Goal: Task Accomplishment & Management: Manage account settings

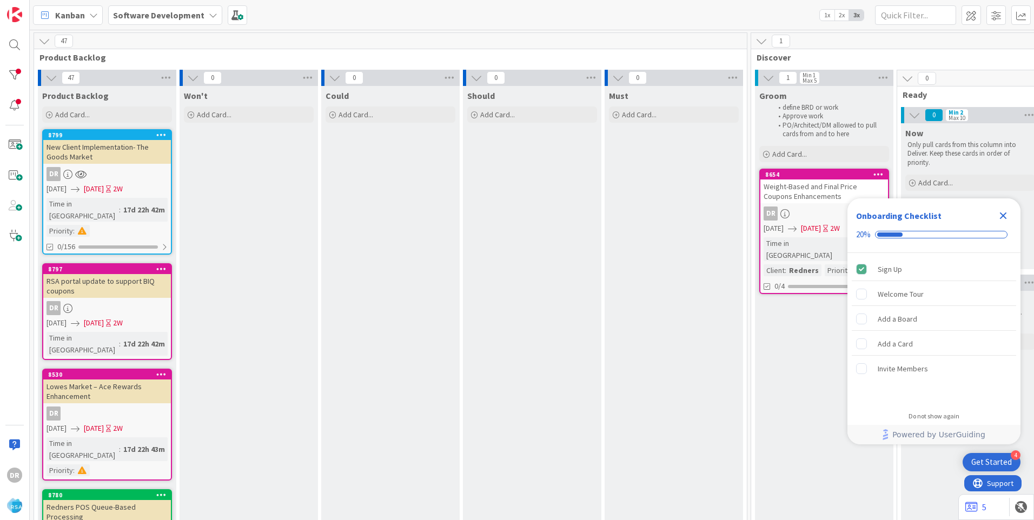
click at [1003, 211] on icon "Close Checklist" at bounding box center [1003, 215] width 13 height 13
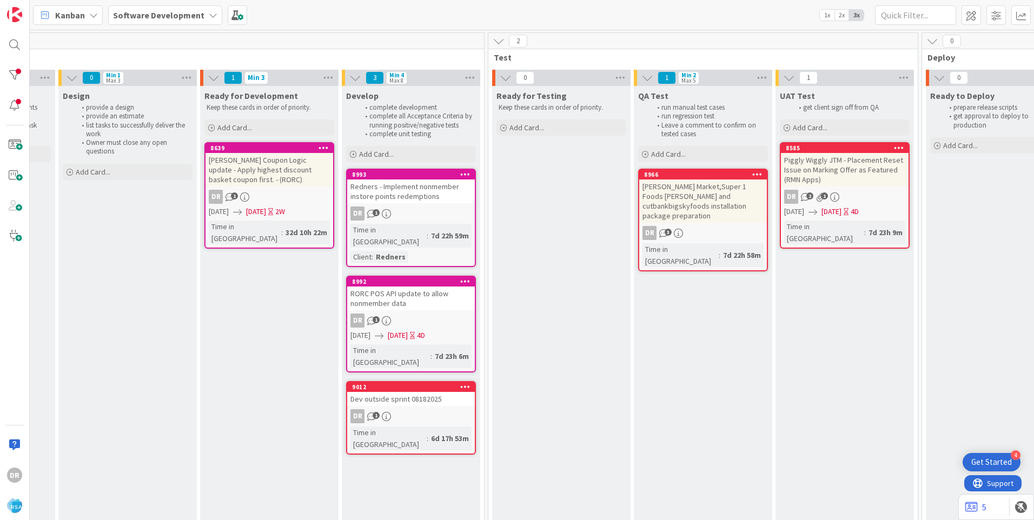
scroll to position [0, 1293]
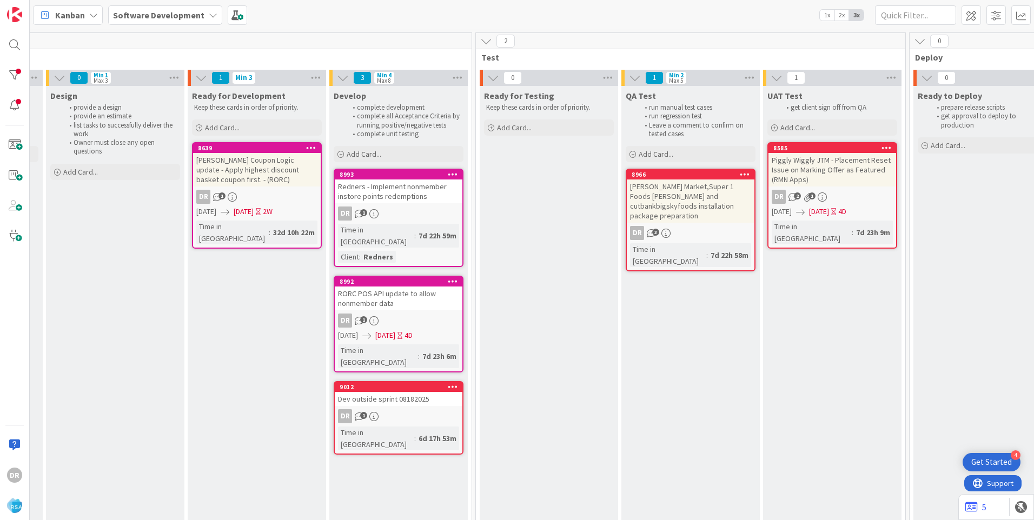
click at [832, 173] on div "Piggly Wiggly JTM - Placement Reset Issue on Marking Offer as Featured (RMN App…" at bounding box center [832, 170] width 128 height 34
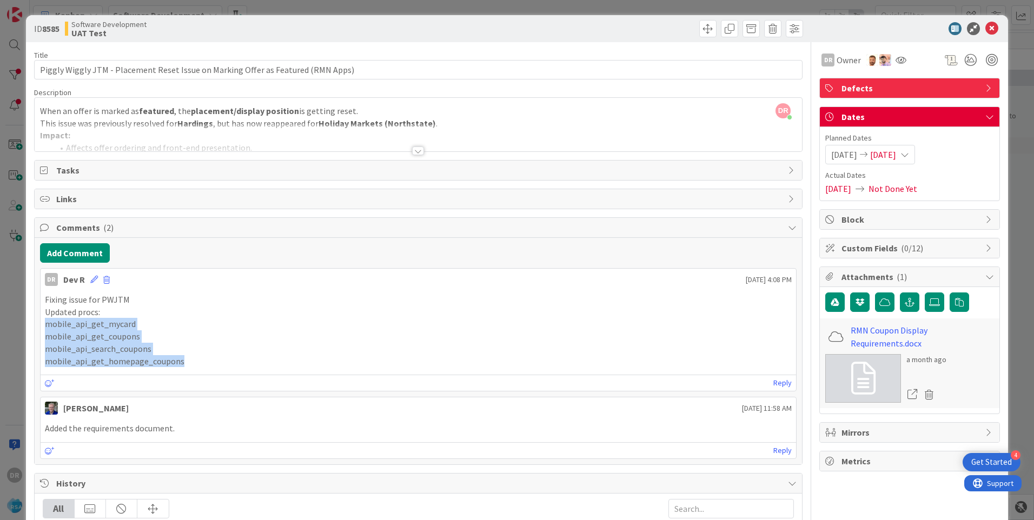
drag, startPoint x: 198, startPoint y: 364, endPoint x: 45, endPoint y: 321, distance: 158.9
click at [45, 321] on div "Fixing issue for PWJTM Updated procs: mobile_api_get_mycard mobile_api_get_coup…" at bounding box center [418, 331] width 747 height 74
drag, startPoint x: 45, startPoint y: 321, endPoint x: 84, endPoint y: 334, distance: 41.0
copy div "mobile_api_get_mycard mobile_api_get_coupons mobile_api_search_coupons mobile_a…"
click at [985, 30] on icon at bounding box center [991, 28] width 13 height 13
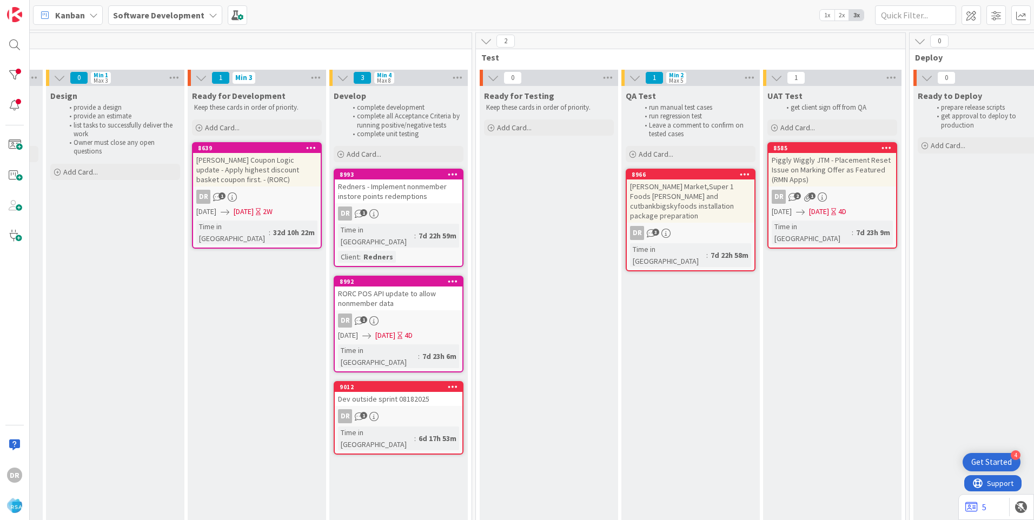
click at [404, 288] on div "RORC POS API update to allow nonmember data" at bounding box center [399, 299] width 128 height 24
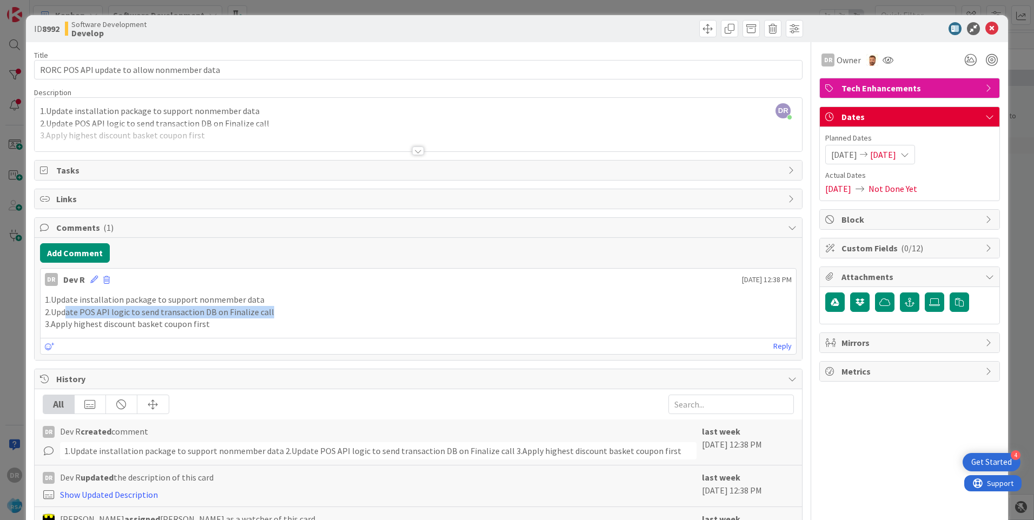
drag, startPoint x: 64, startPoint y: 312, endPoint x: 266, endPoint y: 311, distance: 201.7
click at [266, 311] on p "2.Update POS API logic to send transaction DB on Finalize call" at bounding box center [418, 312] width 747 height 12
click at [140, 135] on div at bounding box center [418, 138] width 767 height 28
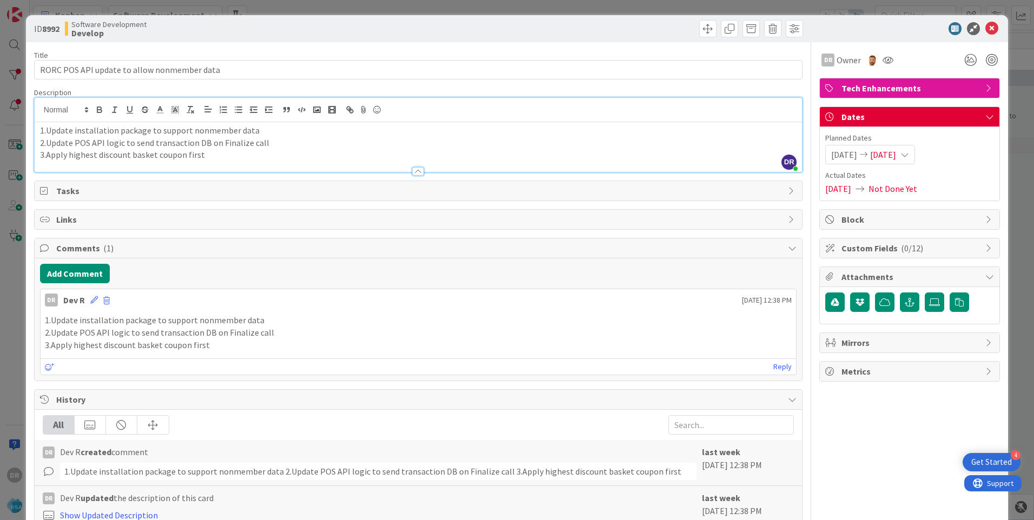
click at [204, 158] on p "3.Apply highest discount basket coupon first" at bounding box center [418, 155] width 757 height 12
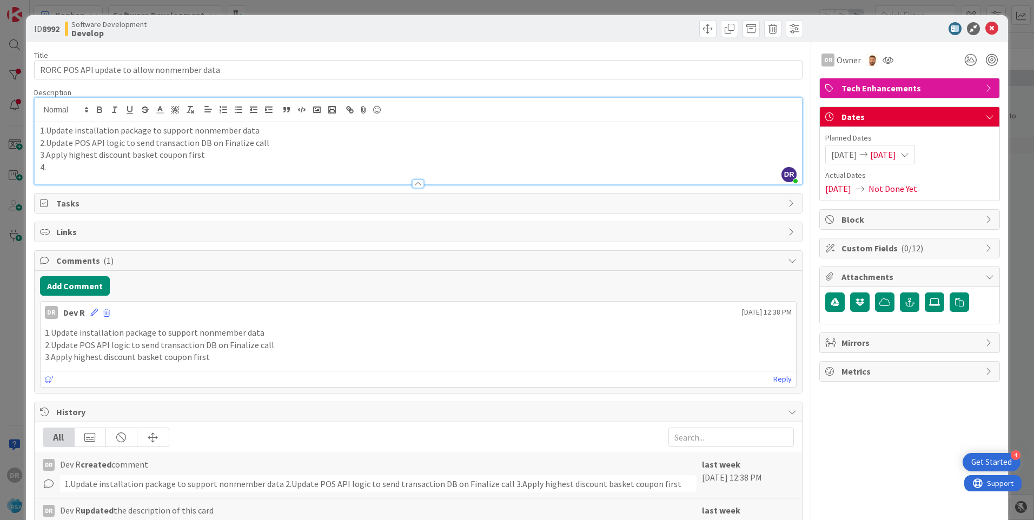
click at [59, 168] on p "4." at bounding box center [418, 167] width 757 height 12
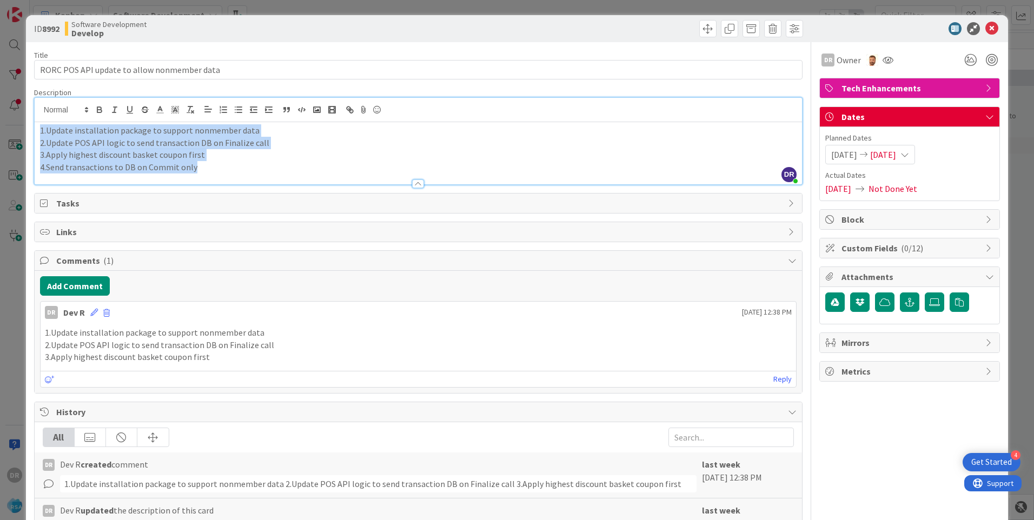
copy div "1.Update installation package to support nonmember data 2.Update POS API logic …"
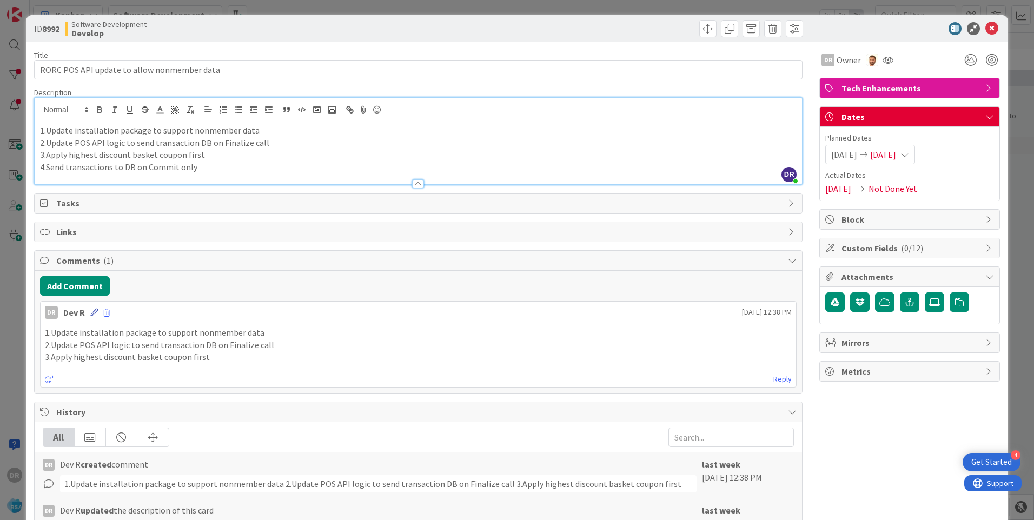
click at [95, 315] on icon at bounding box center [94, 313] width 8 height 8
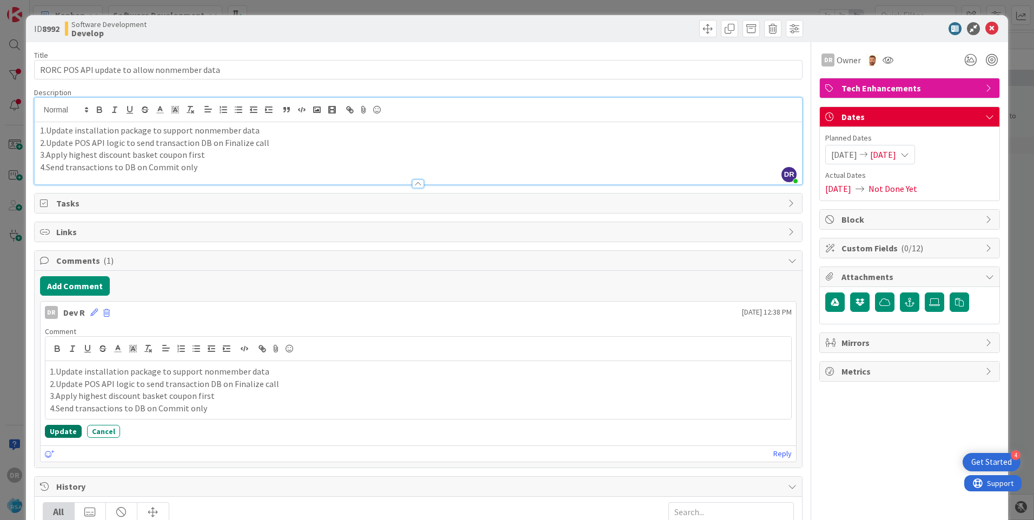
click at [67, 430] on button "Update" at bounding box center [63, 431] width 37 height 13
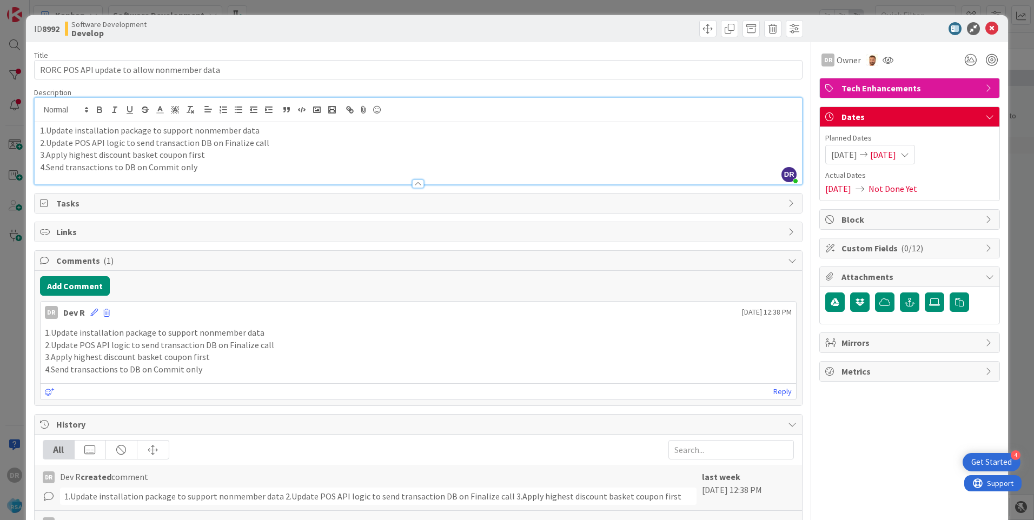
scroll to position [54, 0]
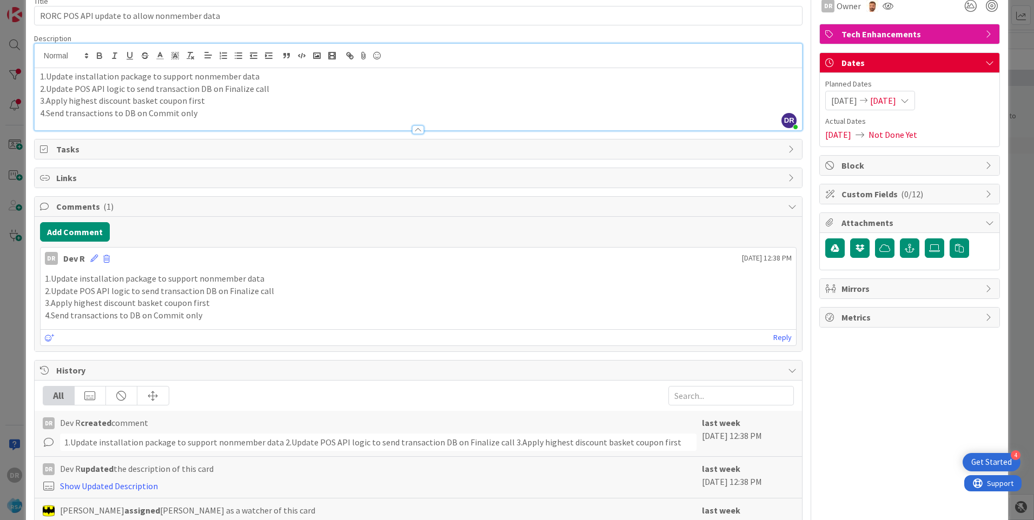
click at [896, 98] on span "08/22/2025" at bounding box center [883, 100] width 26 height 13
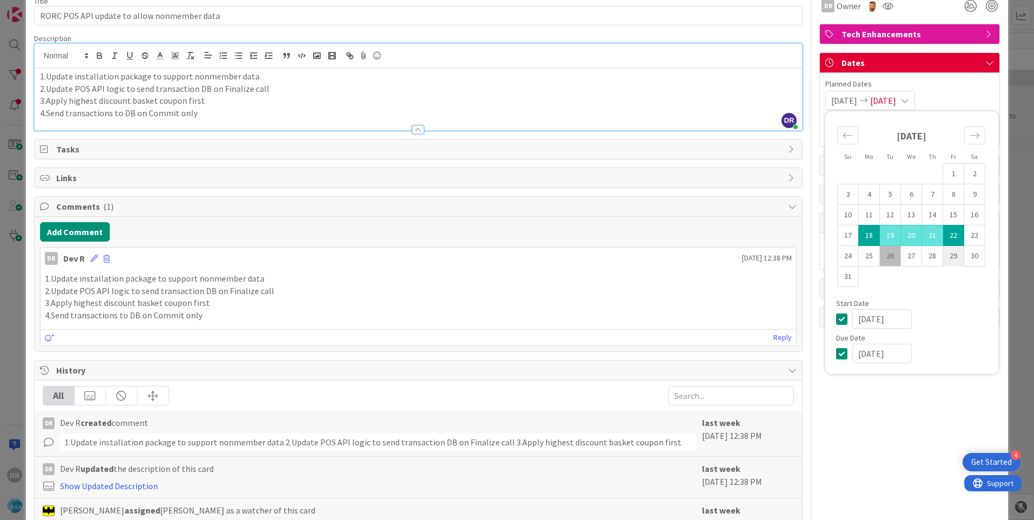
click at [945, 253] on td "29" at bounding box center [953, 256] width 21 height 21
type input "08/29/2025"
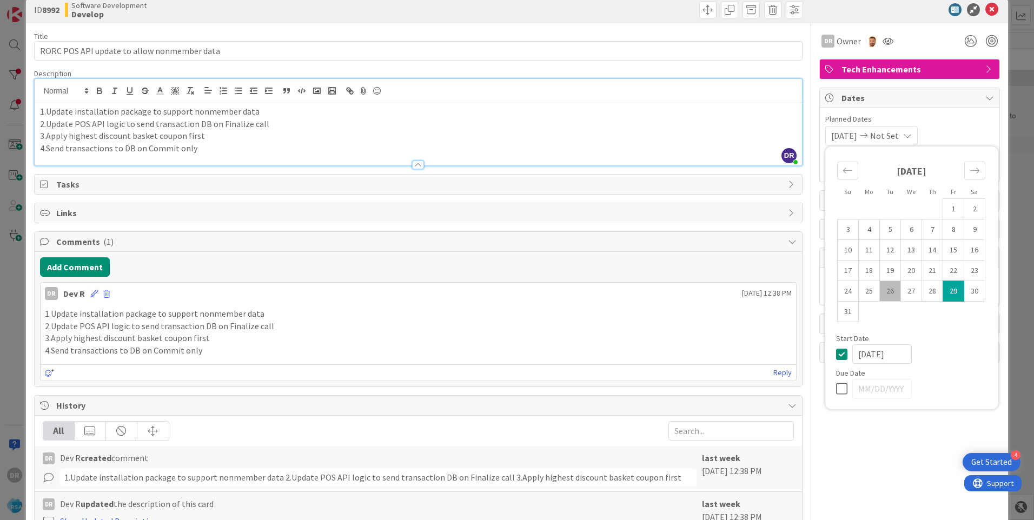
scroll to position [0, 0]
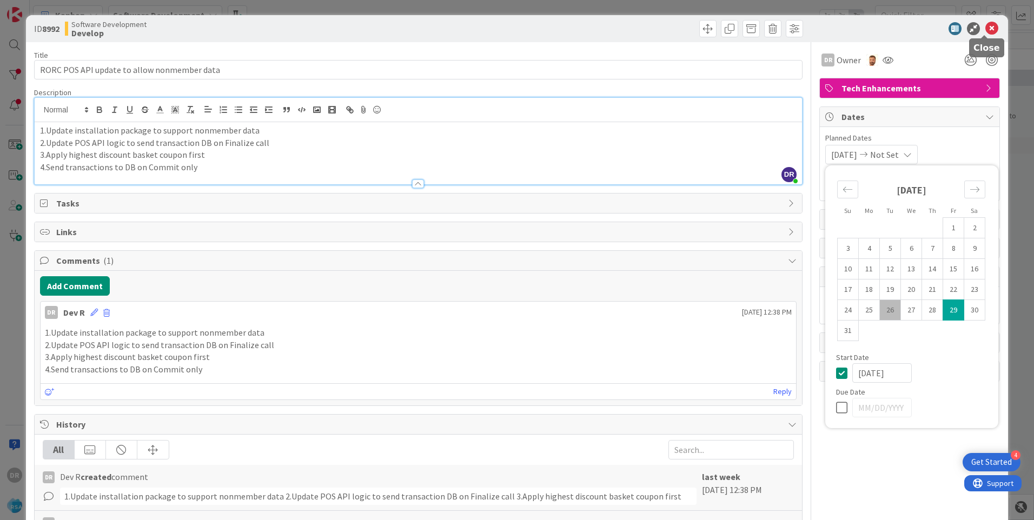
click at [985, 27] on icon at bounding box center [991, 28] width 13 height 13
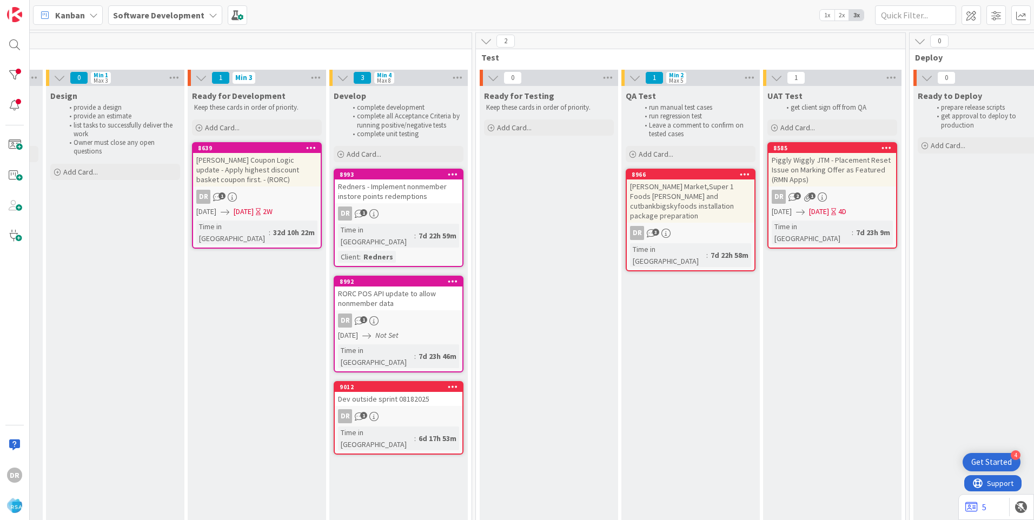
click at [407, 195] on div "Redners - Implement nonmember instore points redemptions" at bounding box center [399, 192] width 128 height 24
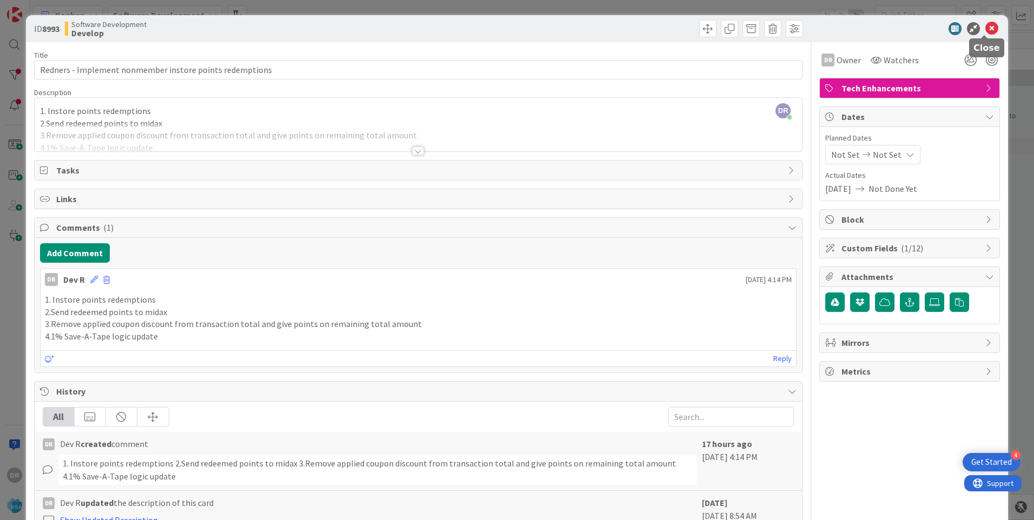
click at [986, 31] on icon at bounding box center [991, 28] width 13 height 13
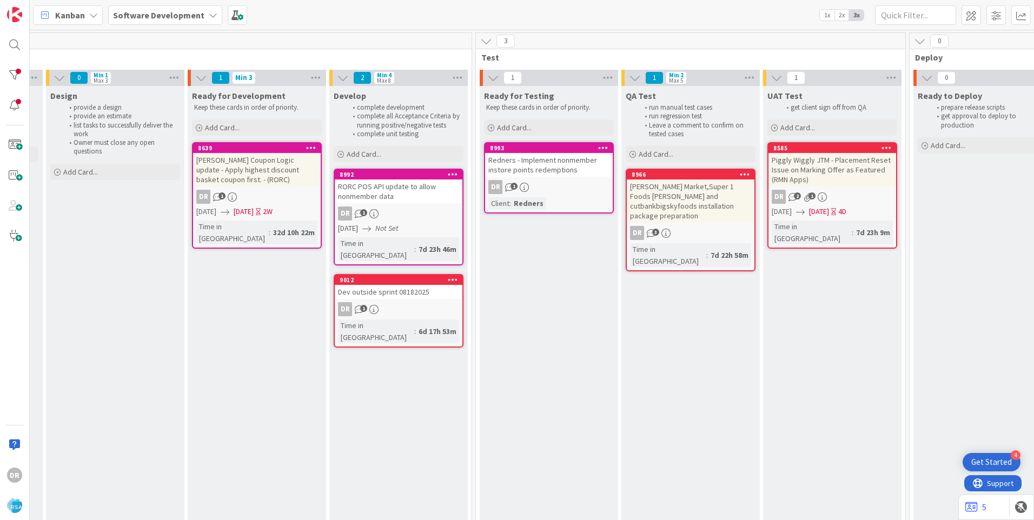
click at [533, 171] on div "Redners - Implement nonmember instore points redemptions" at bounding box center [549, 165] width 128 height 24
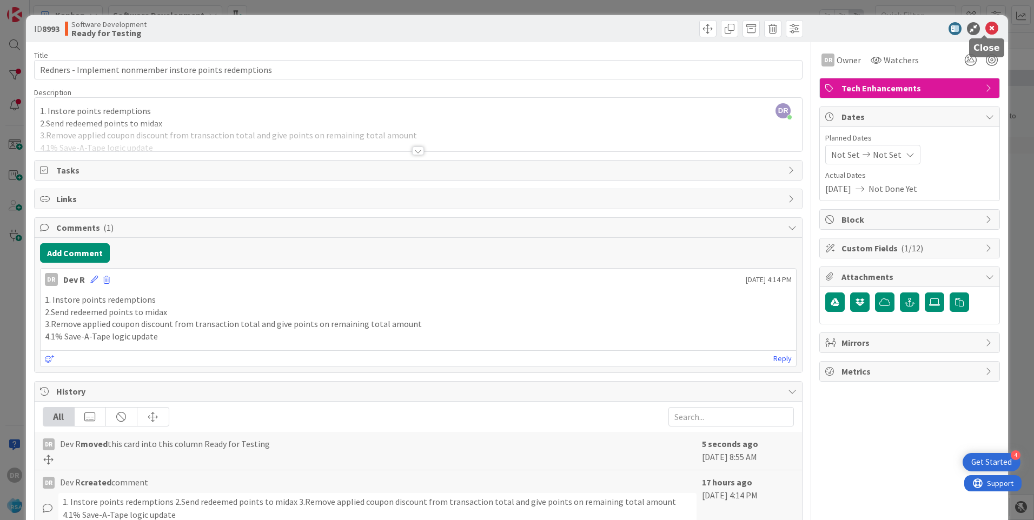
click at [985, 27] on icon at bounding box center [991, 28] width 13 height 13
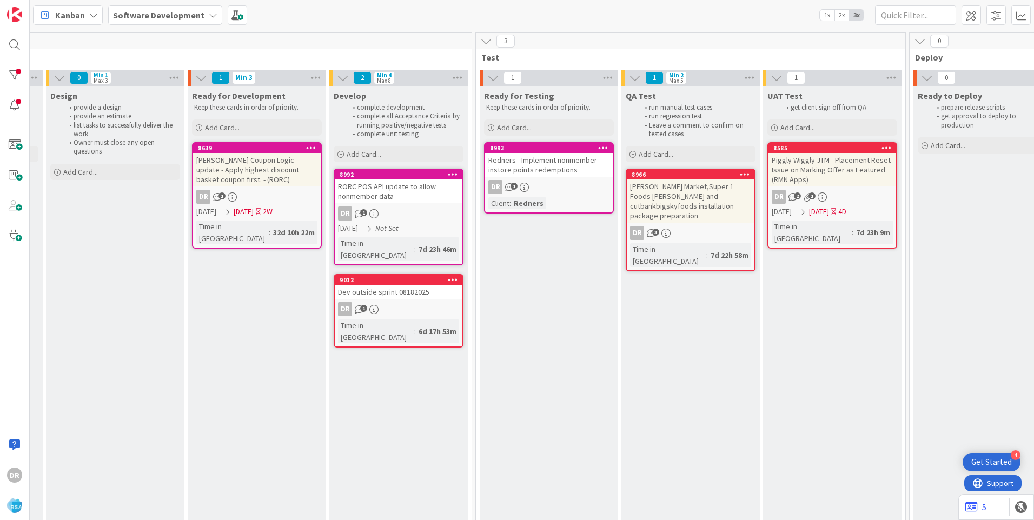
click at [388, 285] on div "Dev outside sprint 08182025" at bounding box center [399, 292] width 128 height 14
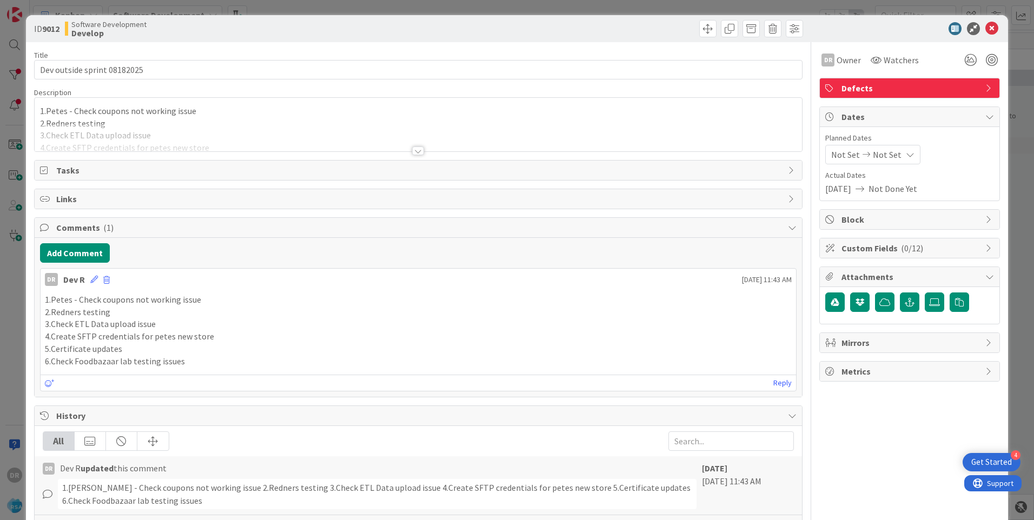
click at [221, 143] on div at bounding box center [418, 138] width 767 height 28
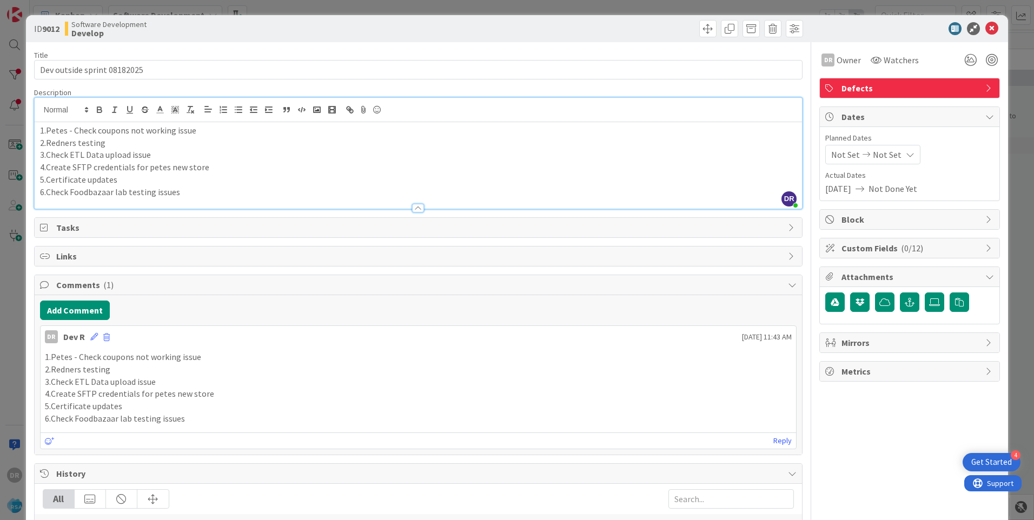
click at [185, 194] on p "6.Check Foodbazaar lab testing issues" at bounding box center [418, 192] width 757 height 12
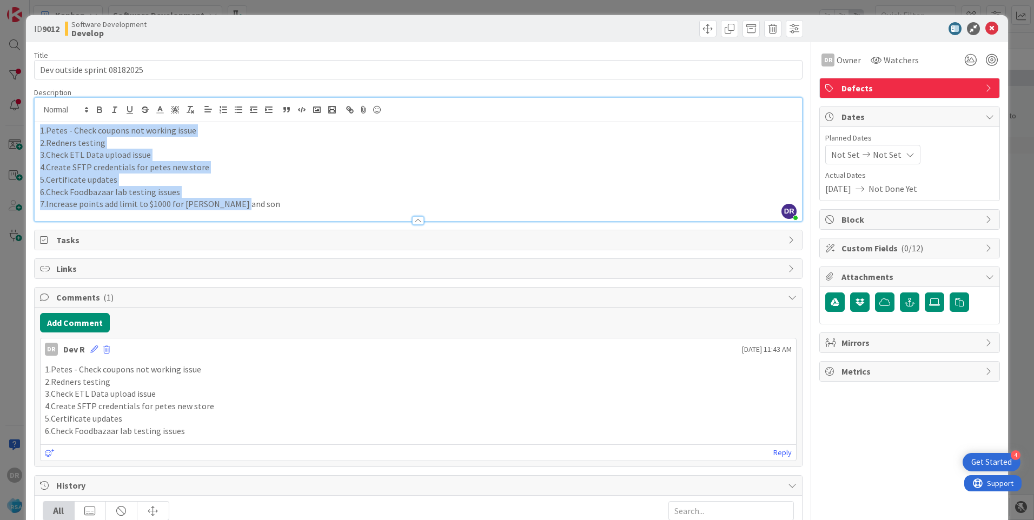
copy div "1.Petes - Check coupons not working issue 2.Redners testing 3.Check ETL Data up…"
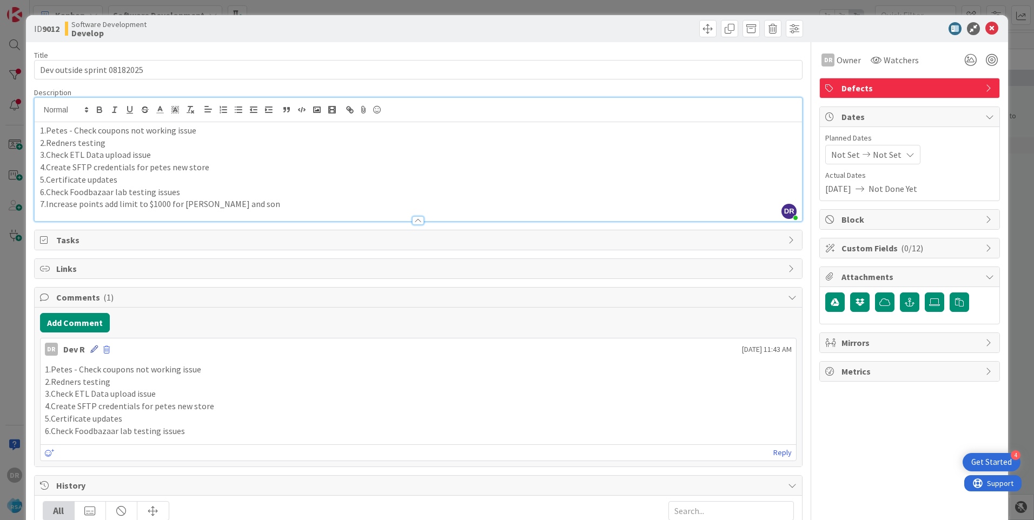
click at [94, 346] on icon at bounding box center [94, 350] width 8 height 8
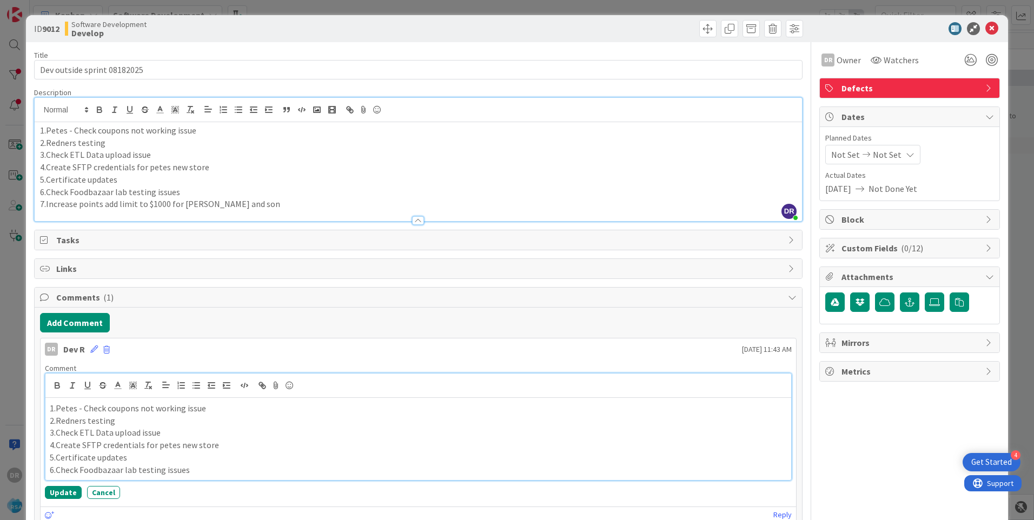
click at [163, 434] on p "3.Check ETL Data upload issue" at bounding box center [418, 433] width 737 height 12
click at [63, 505] on button "Update" at bounding box center [63, 505] width 37 height 13
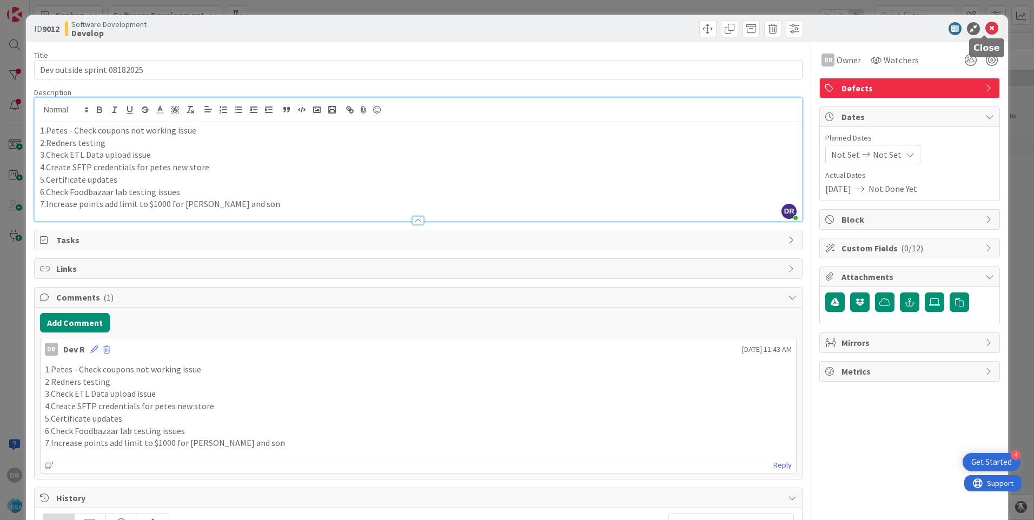
click at [985, 30] on icon at bounding box center [991, 28] width 13 height 13
